Goal: Task Accomplishment & Management: Use online tool/utility

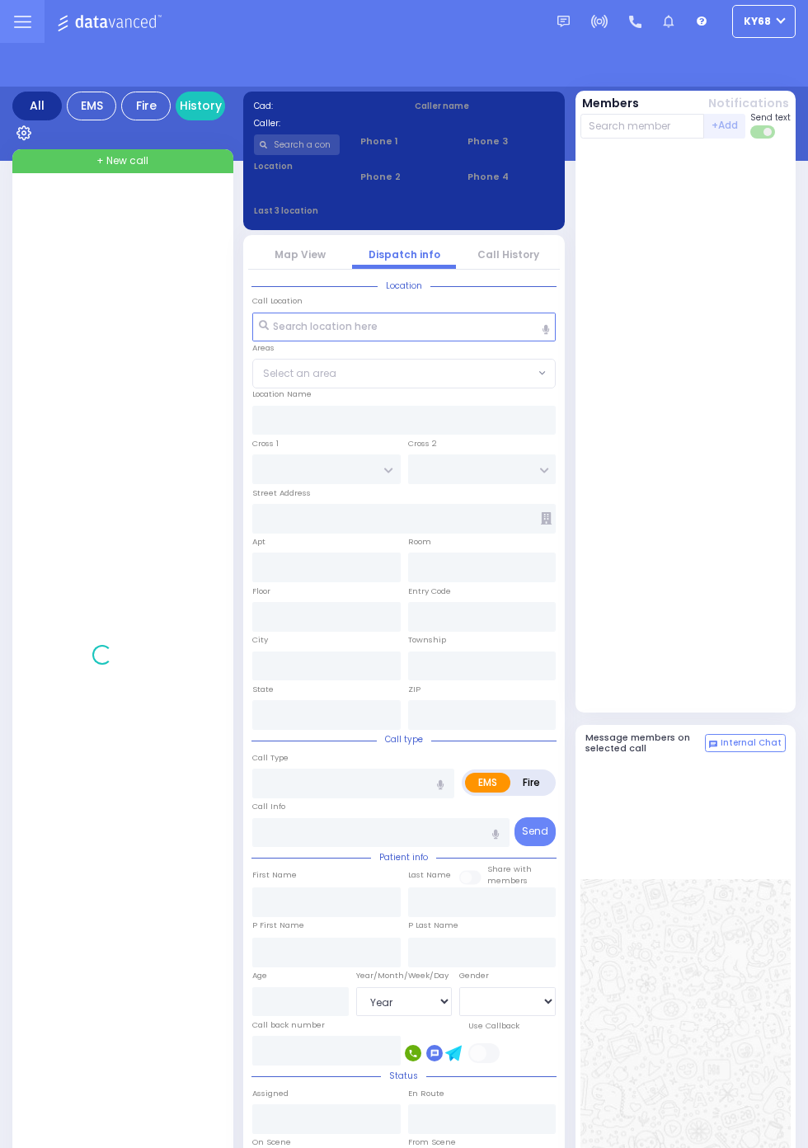
select select "Year"
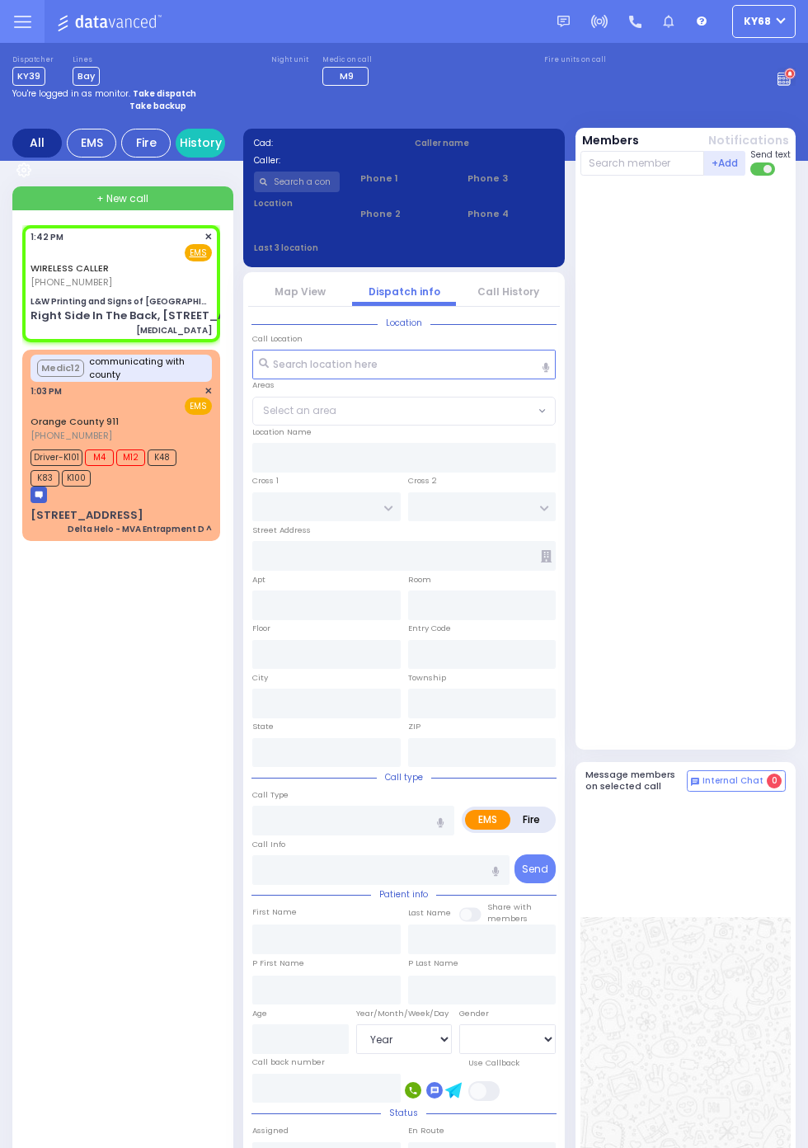
select select
type input "[MEDICAL_DATA]"
radio input "true"
select select
type input "13:42"
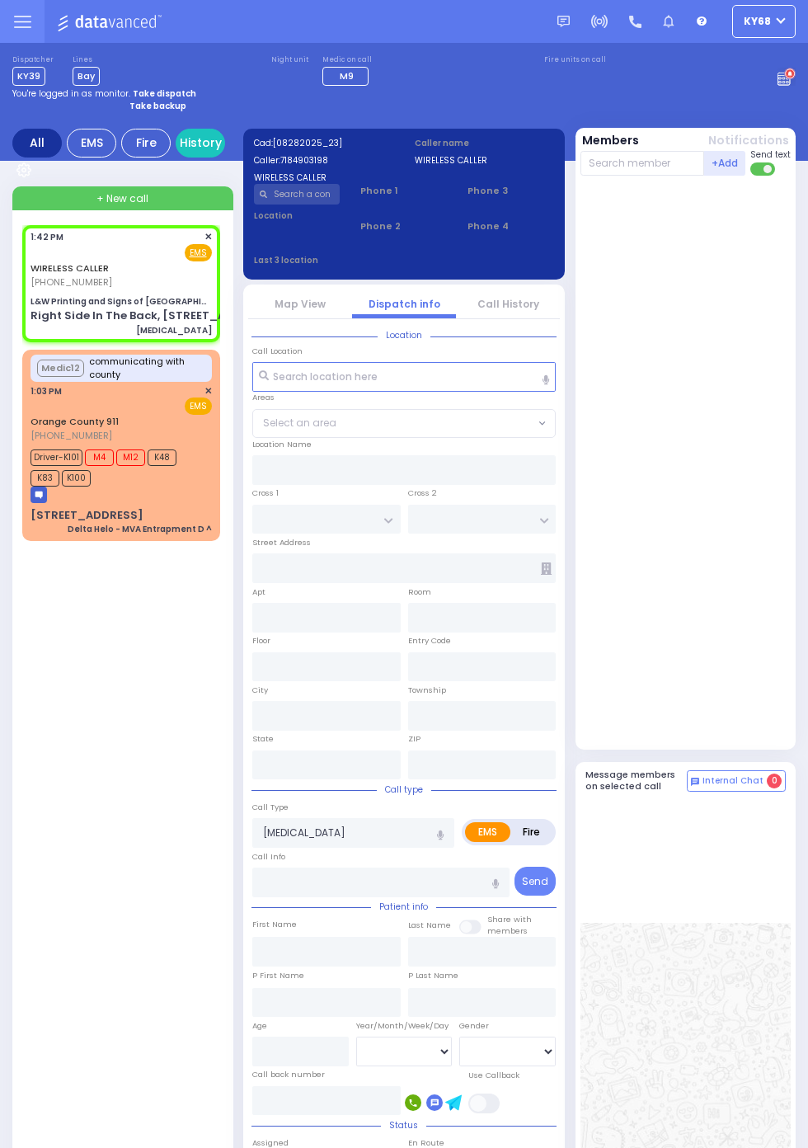
type input "L&W Printing and Signs of [GEOGRAPHIC_DATA]"
type input "KALEV WAY"
type input "TARNOPOL WAY"
type input "Right Side In The Back, [STREET_ADDRESS]"
type input "Kiryas Joel"
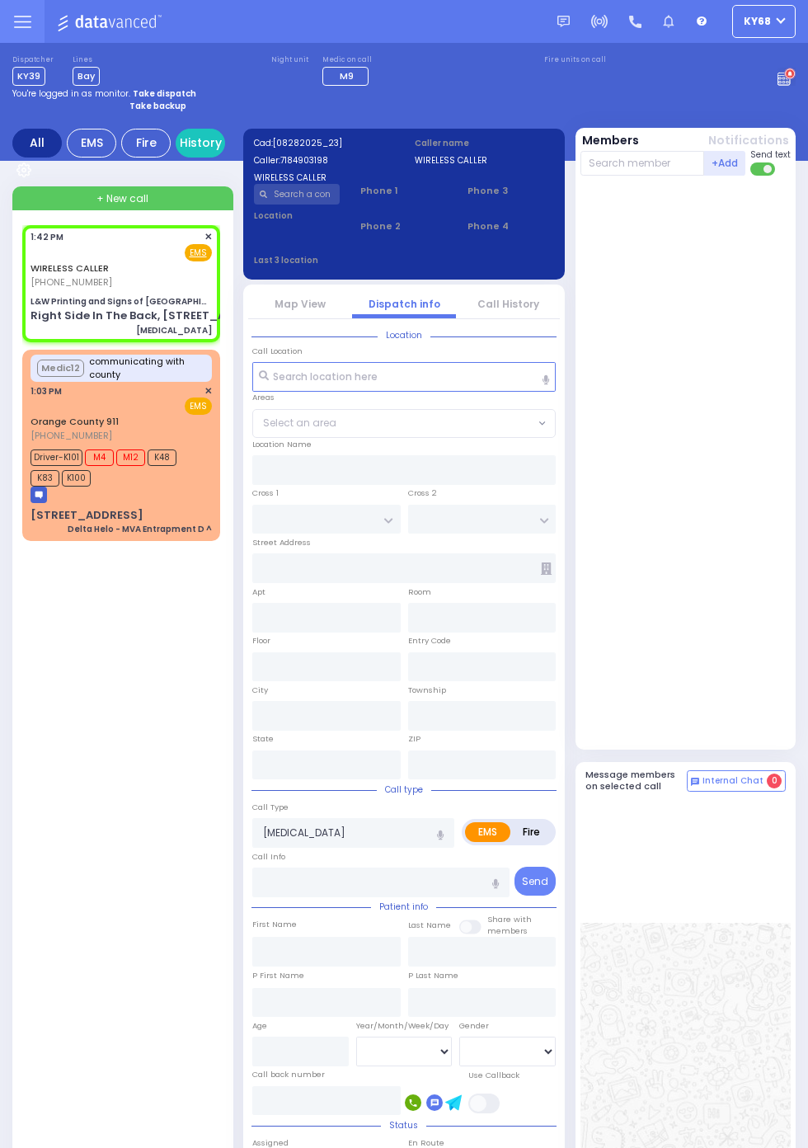
type input "New York"
type input "10950"
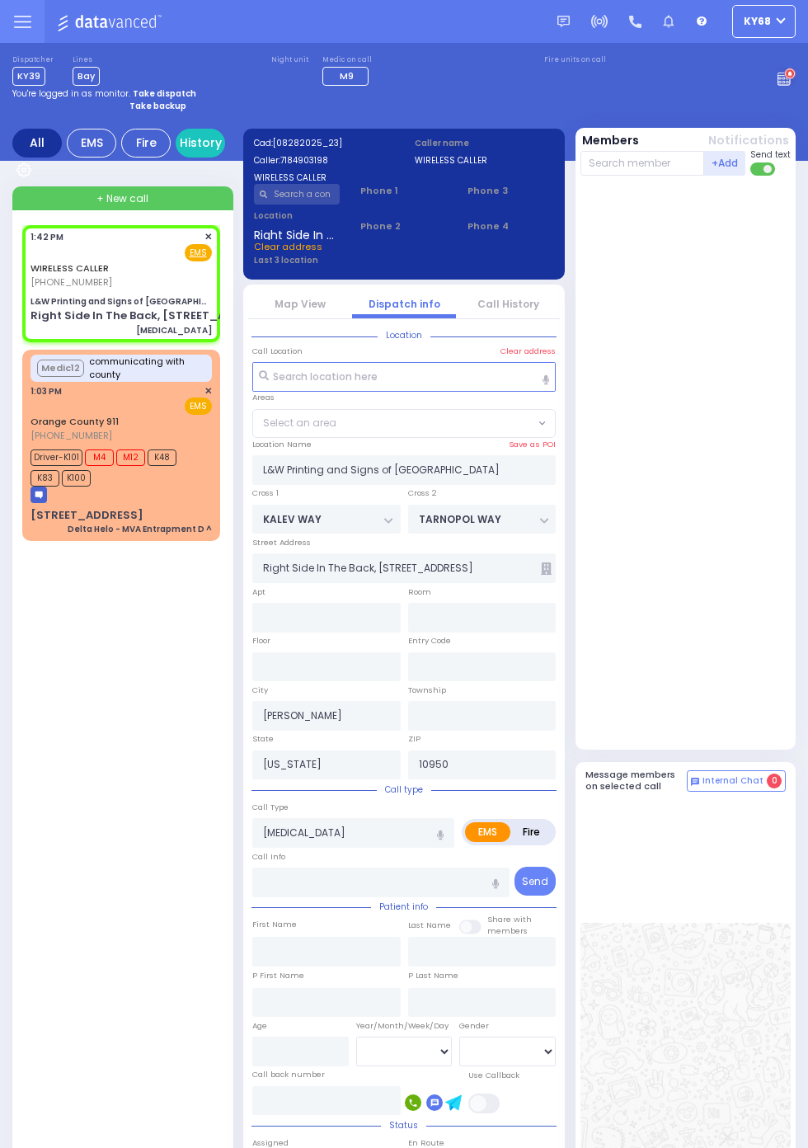
select select "SECTION 3"
select select
radio input "true"
select select
select select "SECTION 3"
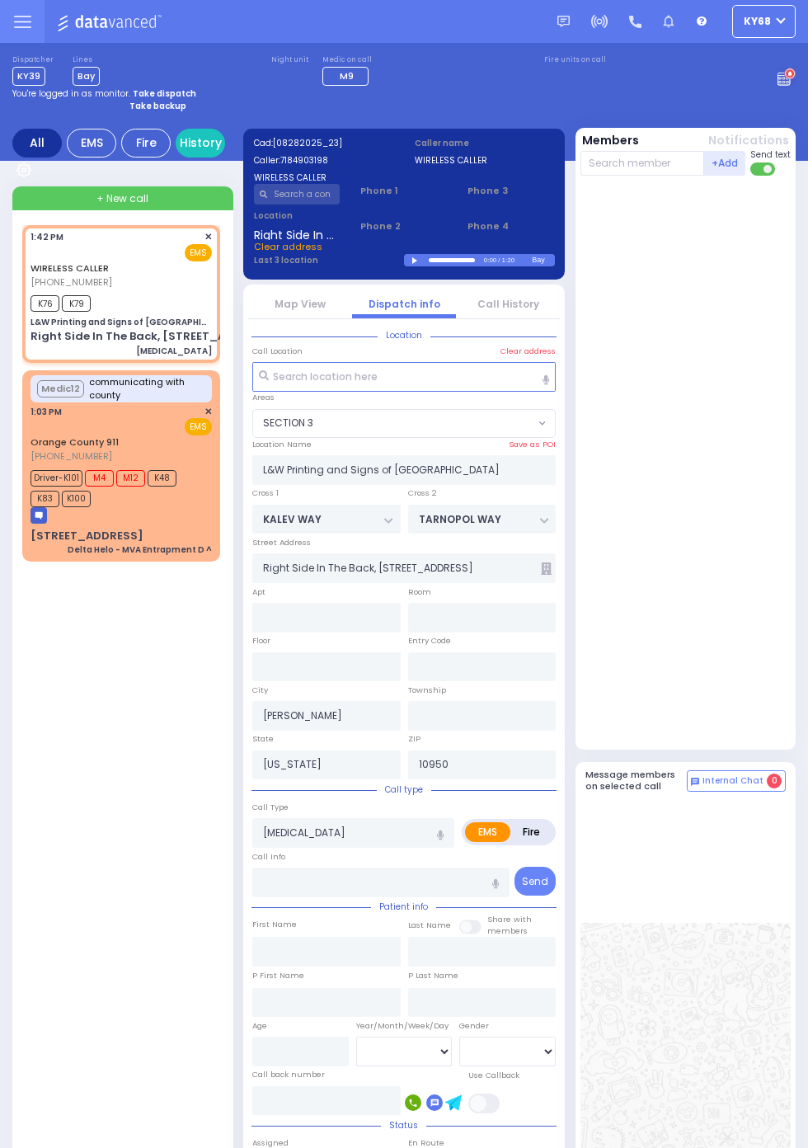
select select
radio input "true"
select select
type input "13:45"
select select "SECTION 3"
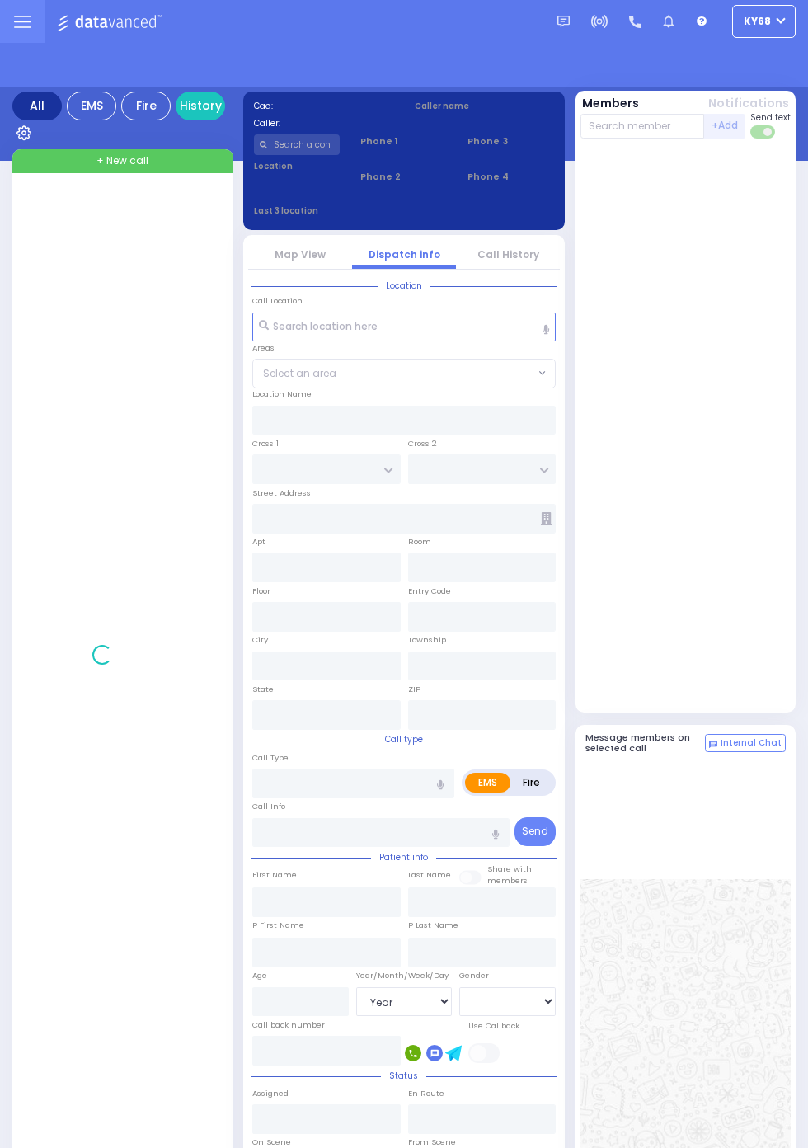
select select "Year"
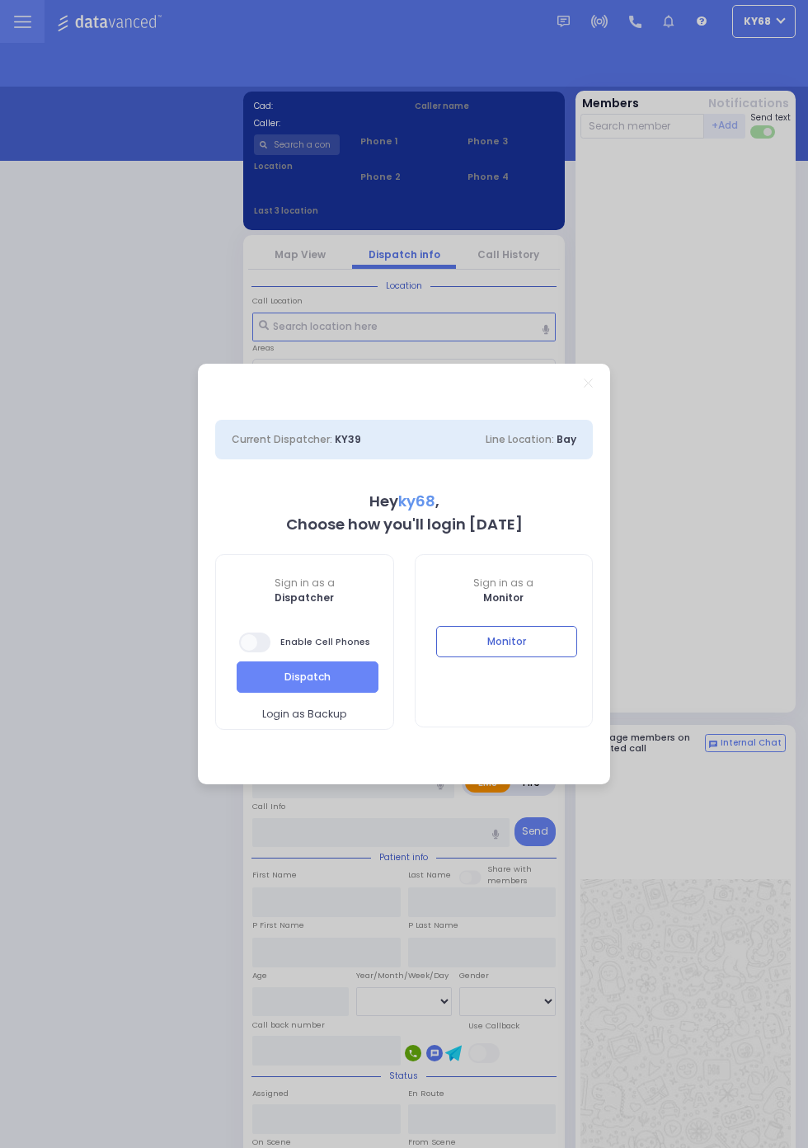
select select "12"
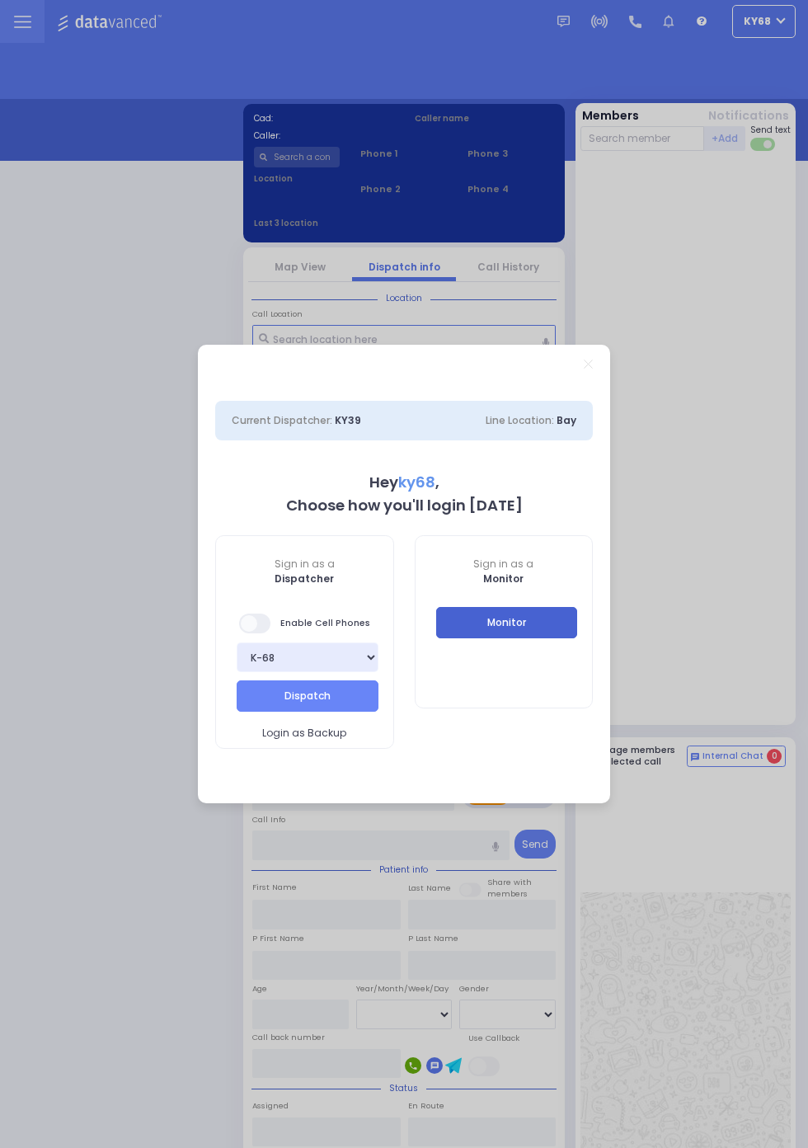
click at [578, 638] on button "Monitor" at bounding box center [507, 622] width 142 height 31
